Goal: Navigation & Orientation: Find specific page/section

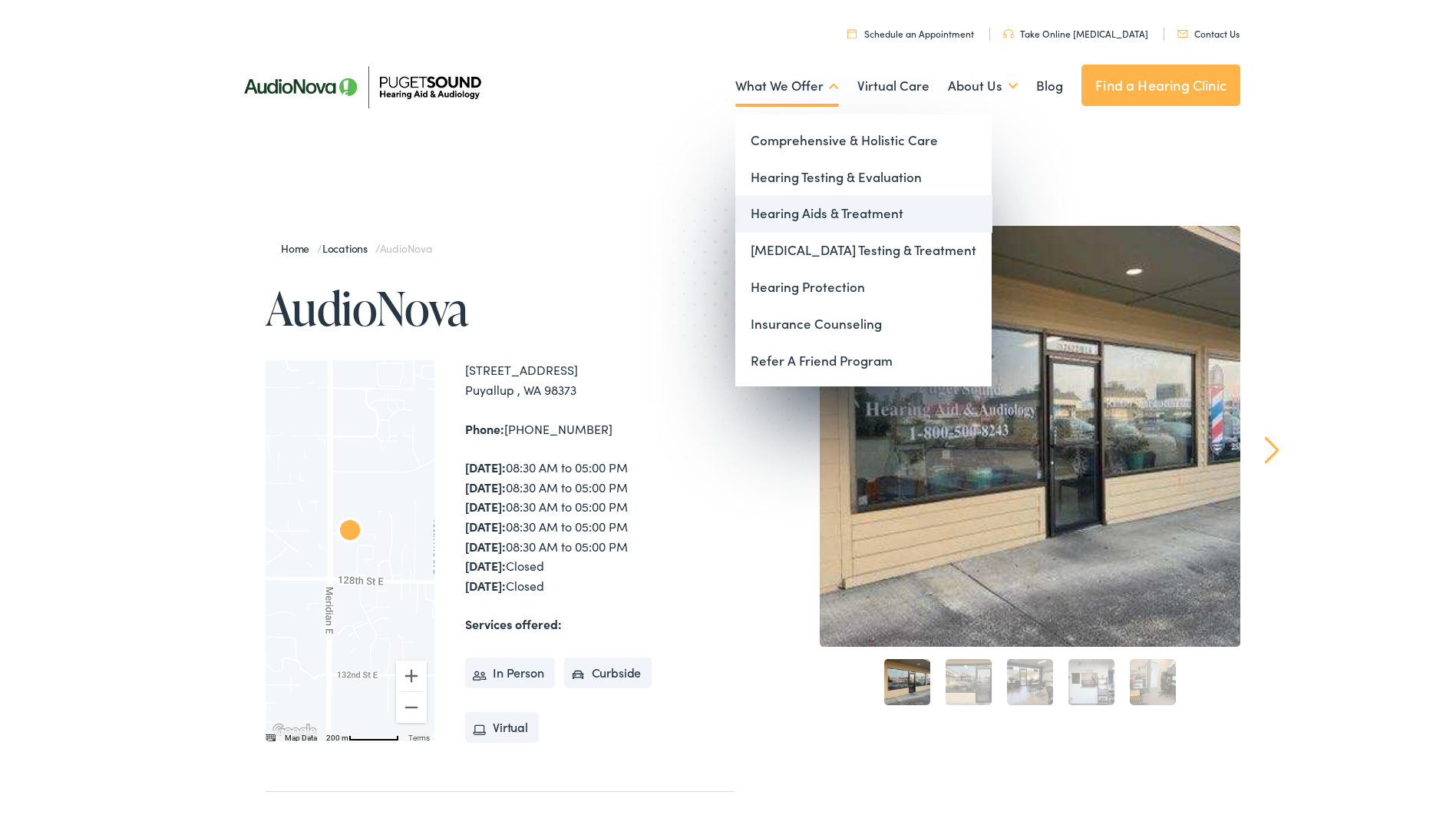
click at [772, 204] on link "Hearing Aids & Treatment" at bounding box center [863, 210] width 257 height 37
